Goal: Task Accomplishment & Management: Use online tool/utility

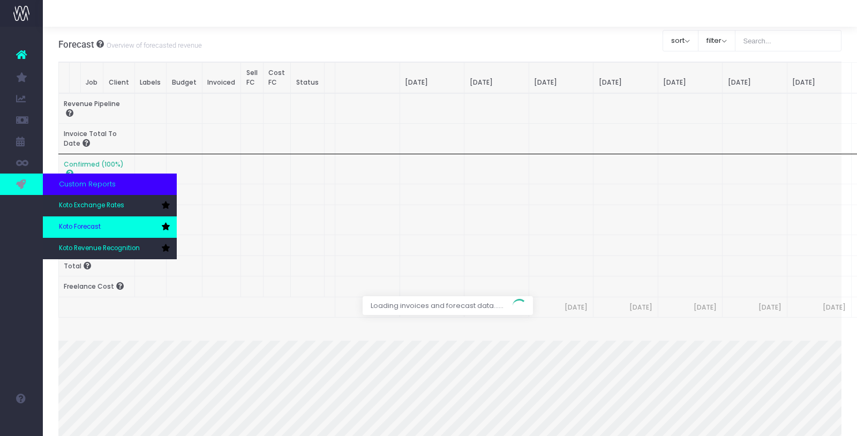
click at [103, 231] on link "Koto Forecast" at bounding box center [110, 226] width 134 height 21
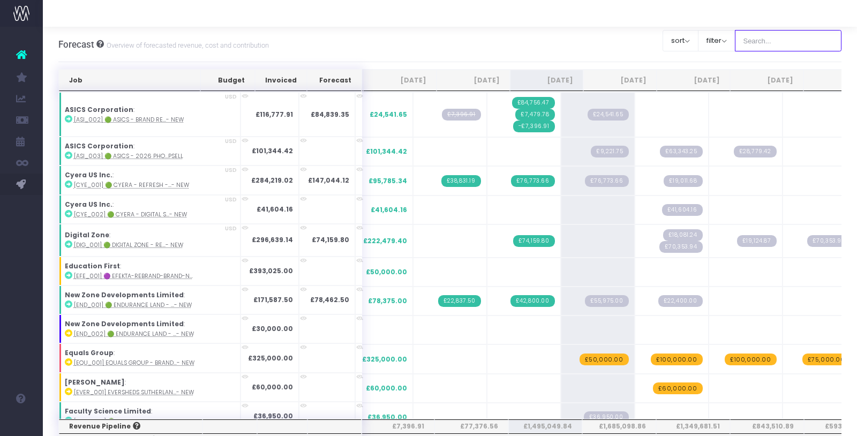
click at [800, 40] on input "text" at bounding box center [788, 40] width 107 height 21
type input "fy26"
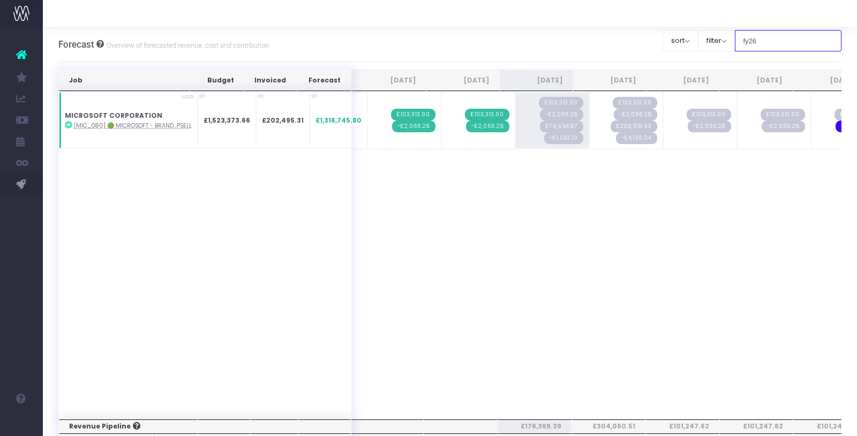
drag, startPoint x: 779, startPoint y: 43, endPoint x: 771, endPoint y: 35, distance: 10.6
click at [771, 35] on input "fy26" at bounding box center [788, 40] width 107 height 21
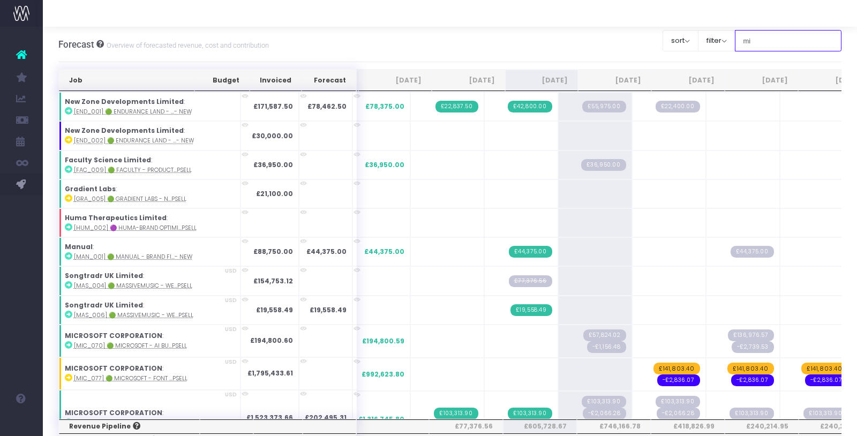
type input "Microsoft"
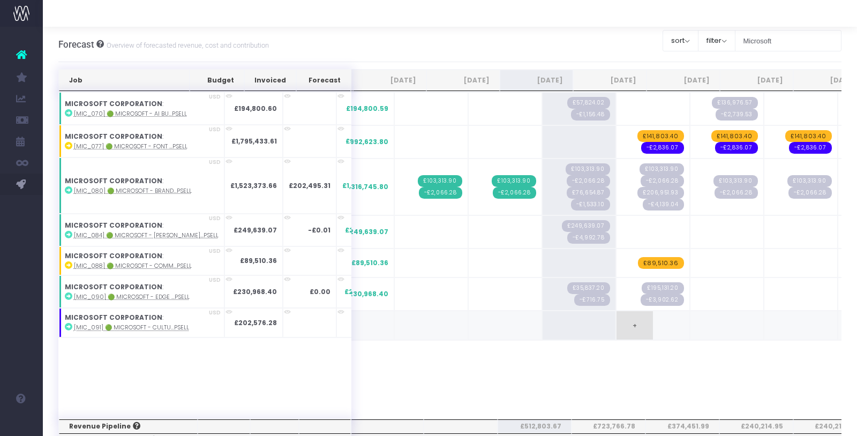
click at [617, 322] on span "+" at bounding box center [635, 325] width 36 height 28
click at [633, 322] on span "£202,576.28" at bounding box center [658, 326] width 51 height 12
click at [638, 361] on div "Job Budget Invoiced Forecast [DATE] Aug [DATE] Oct [DATE] Dec [DATE] Feb [DATE]…" at bounding box center [450, 255] width 784 height 327
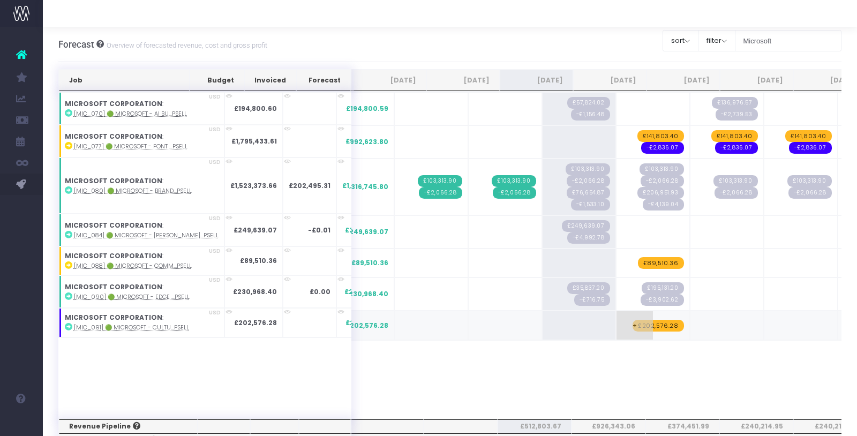
click at [617, 322] on span "+" at bounding box center [635, 325] width 36 height 28
type input "-4051.5256"
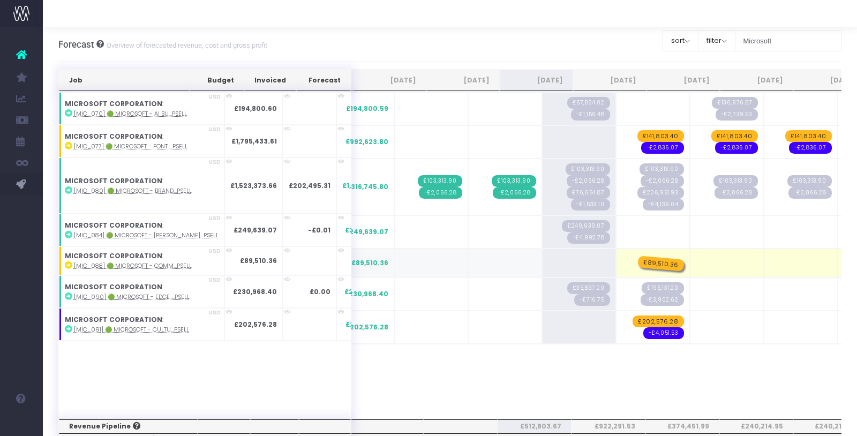
drag, startPoint x: 639, startPoint y: 260, endPoint x: 632, endPoint y: 256, distance: 7.4
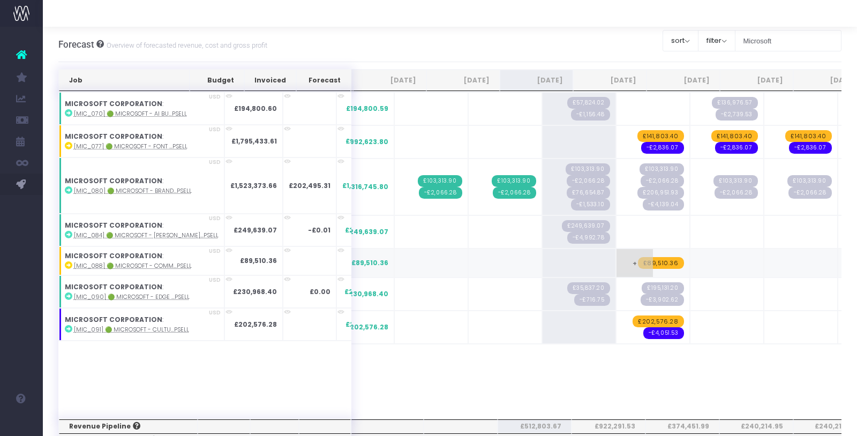
click at [638, 260] on span "£89,510.36" at bounding box center [661, 263] width 46 height 12
click at [617, 257] on span "+" at bounding box center [635, 263] width 36 height 28
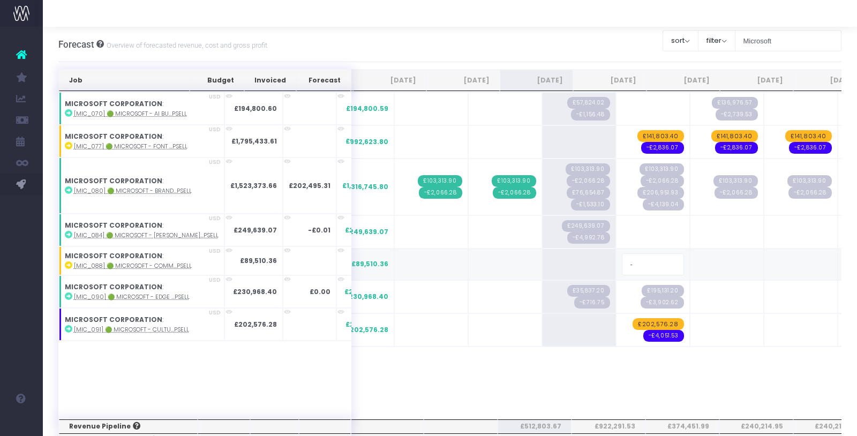
type input "-1790.2072"
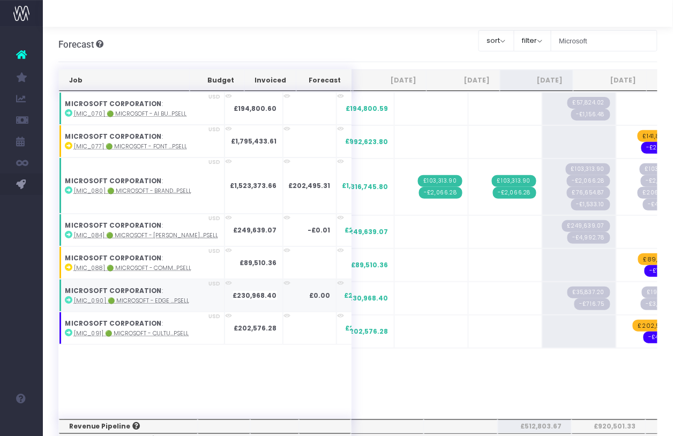
click at [132, 299] on abbr "[MIC_090] 🟢 Microsoft - Edge ...psell" at bounding box center [132, 301] width 116 height 8
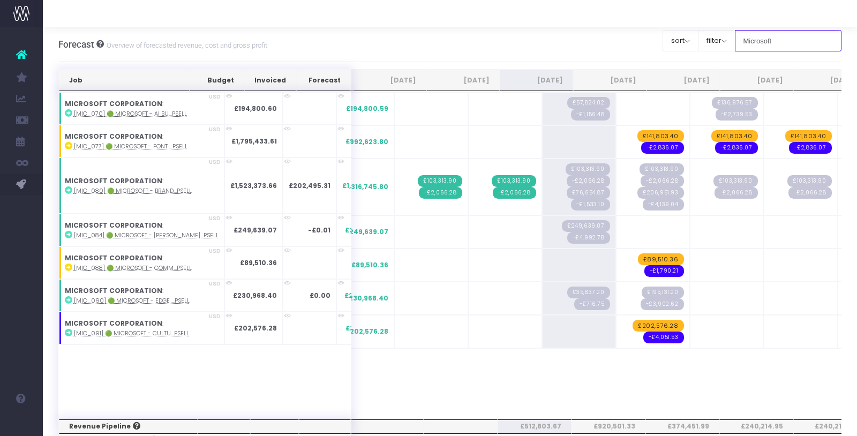
click at [776, 40] on input "Microsoft" at bounding box center [788, 40] width 107 height 21
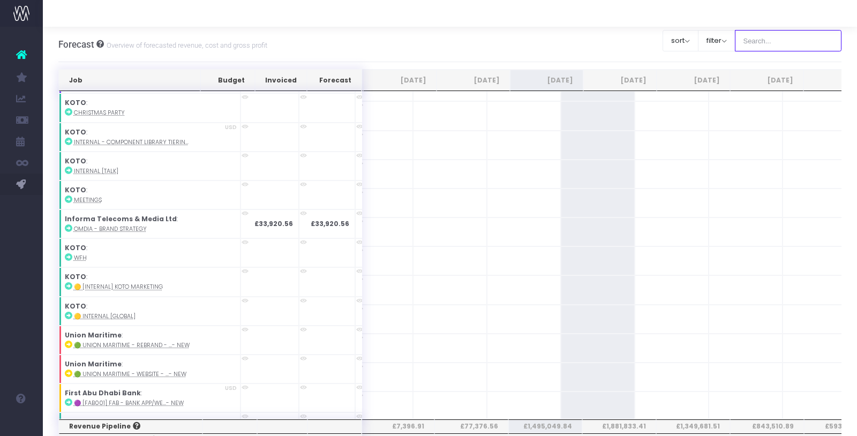
click at [778, 42] on input "text" at bounding box center [788, 40] width 107 height 21
type input "Microsoft"
